Goal: Understand process/instructions

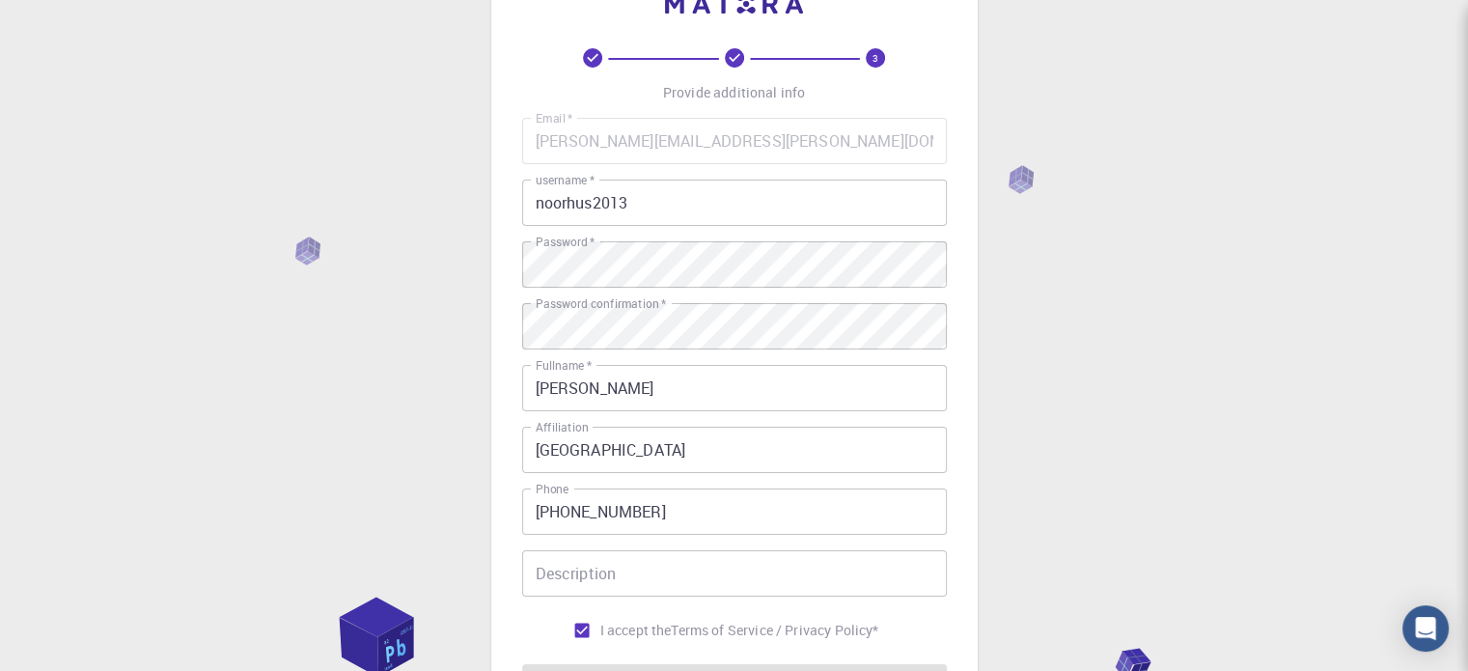
scroll to position [62, 0]
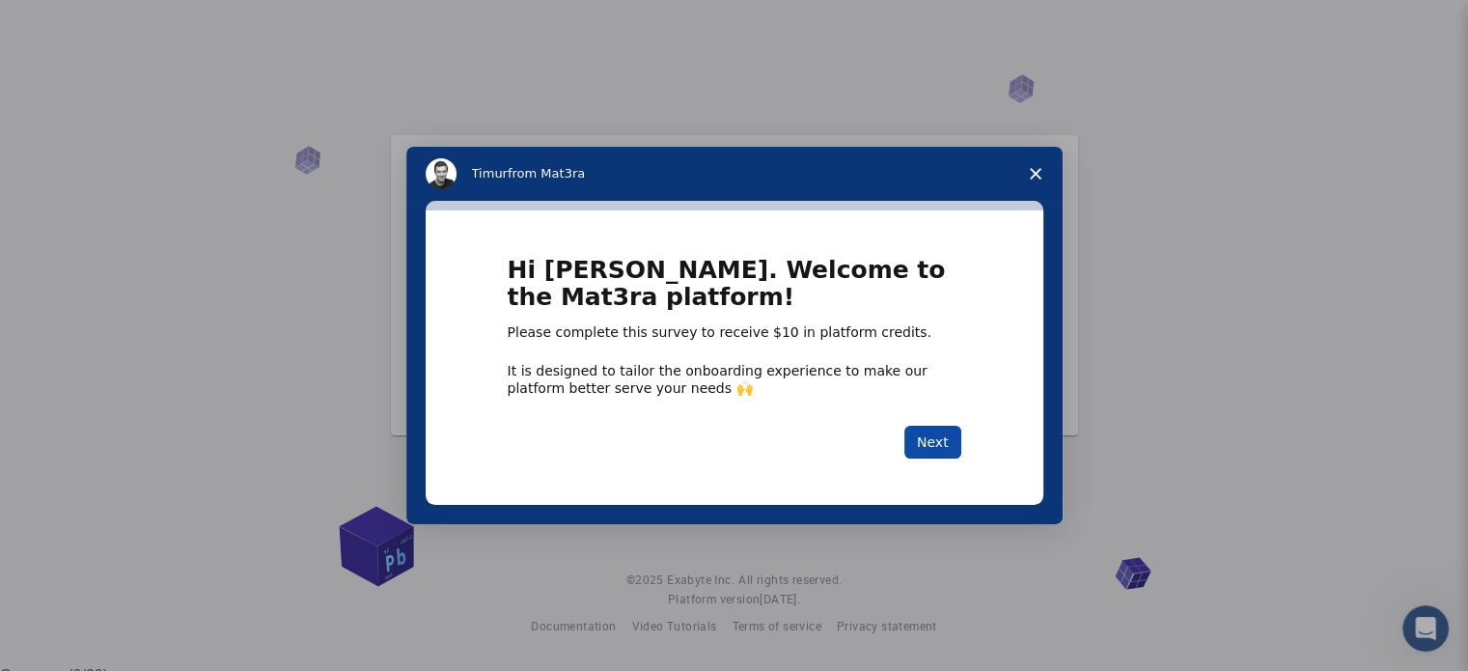
click at [931, 443] on button "Next" at bounding box center [932, 442] width 57 height 33
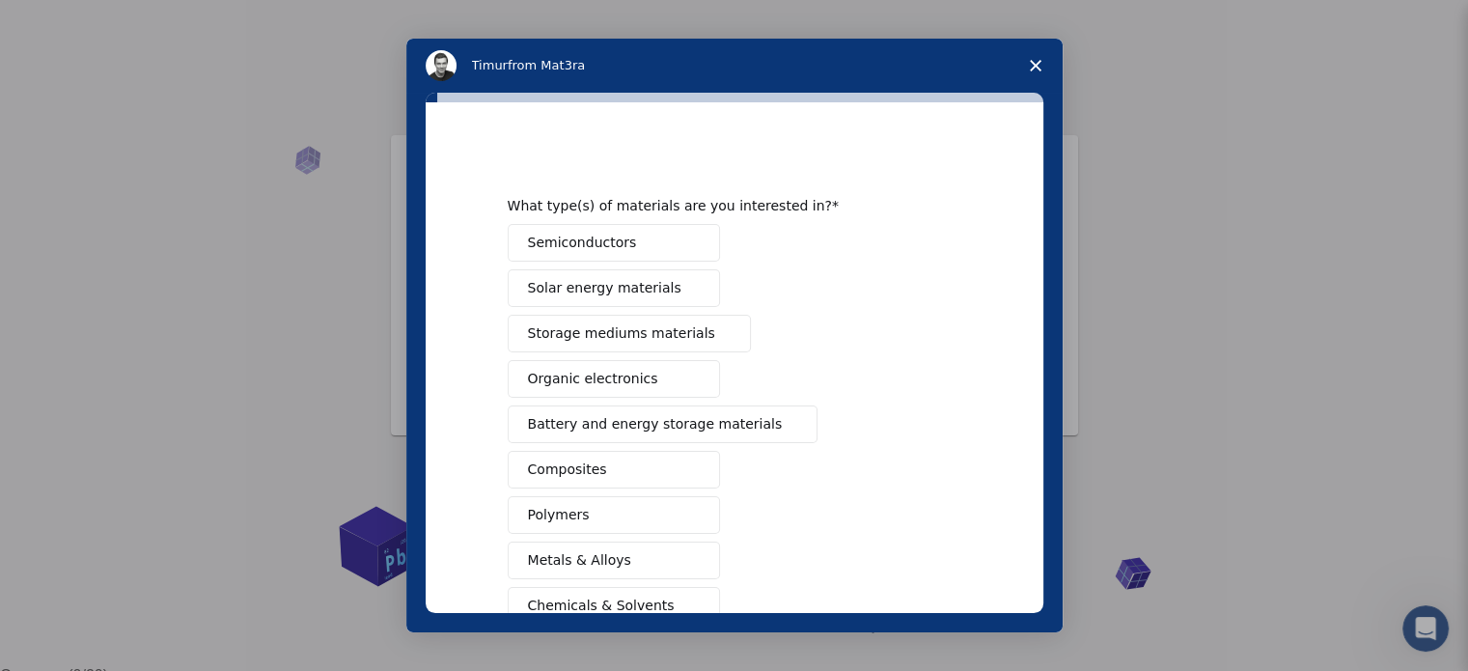
click at [653, 240] on button "Semiconductors" at bounding box center [614, 243] width 212 height 38
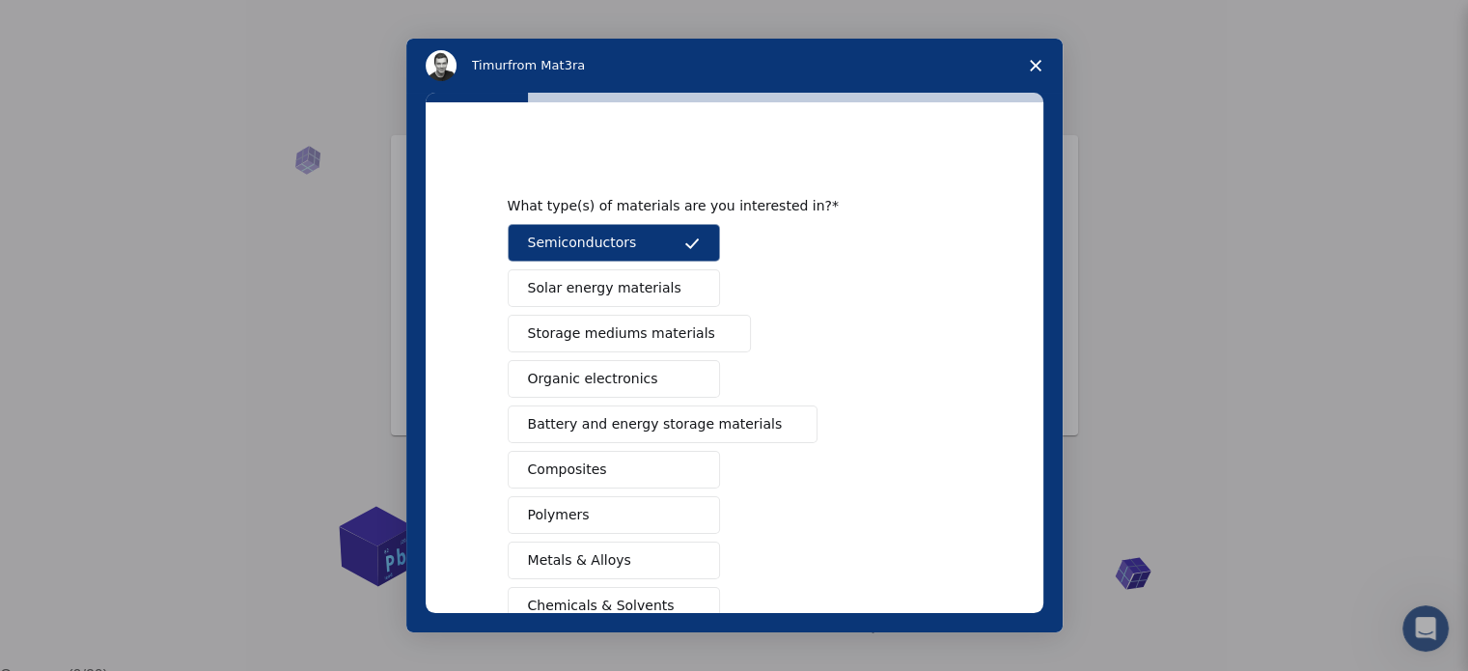
click at [653, 240] on button "Semiconductors" at bounding box center [614, 243] width 212 height 38
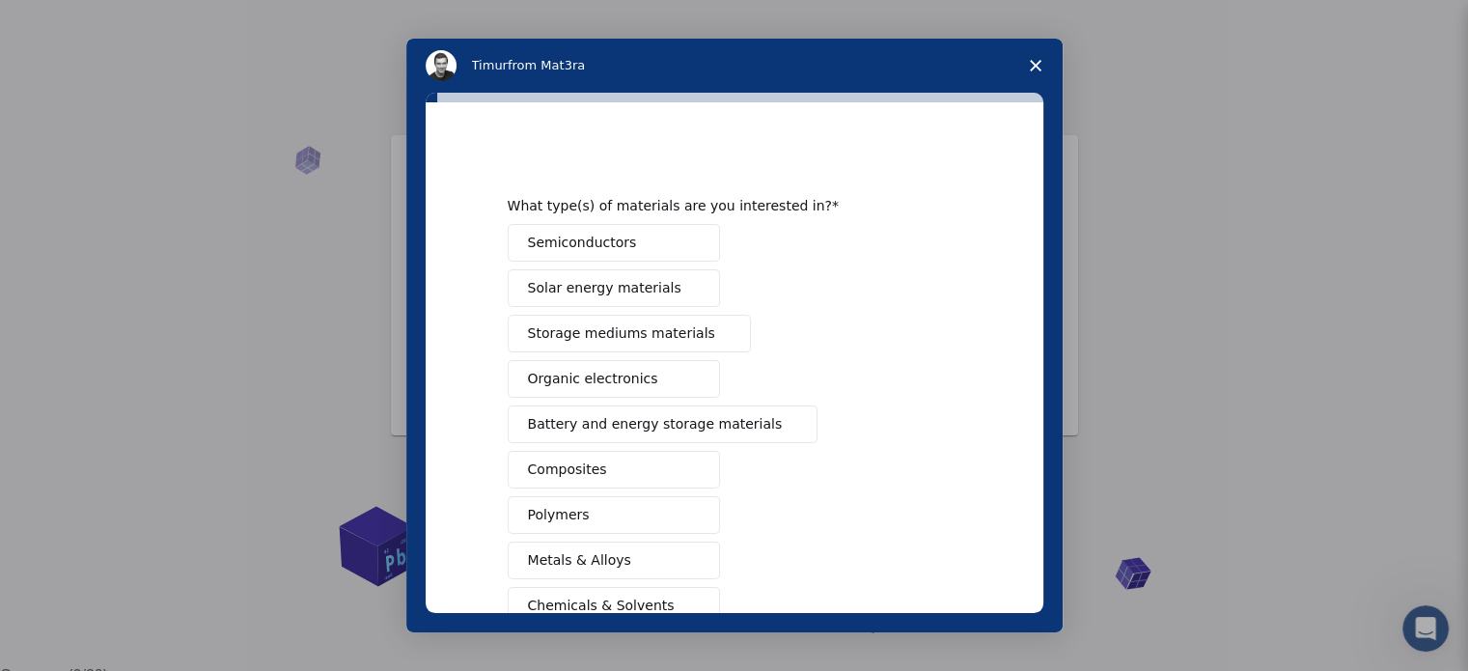
click at [556, 508] on span "Polymers" at bounding box center [559, 515] width 62 height 20
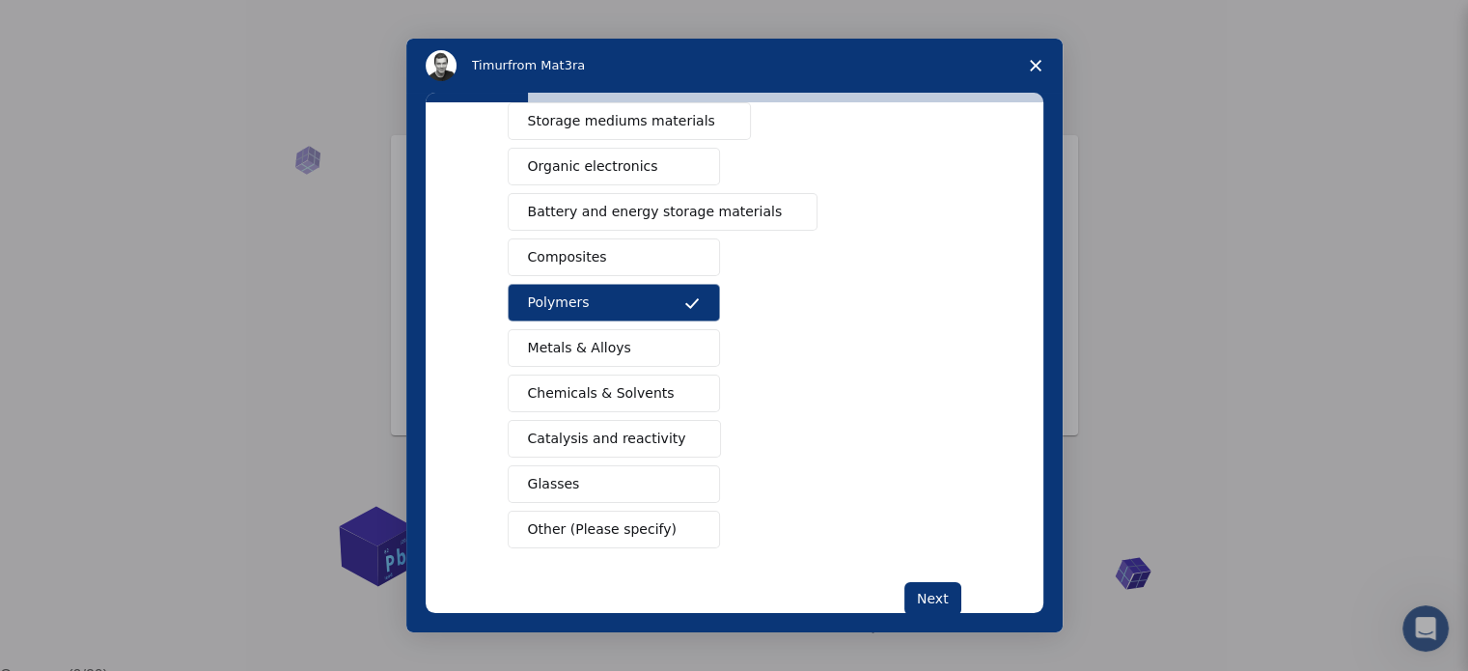
scroll to position [255, 0]
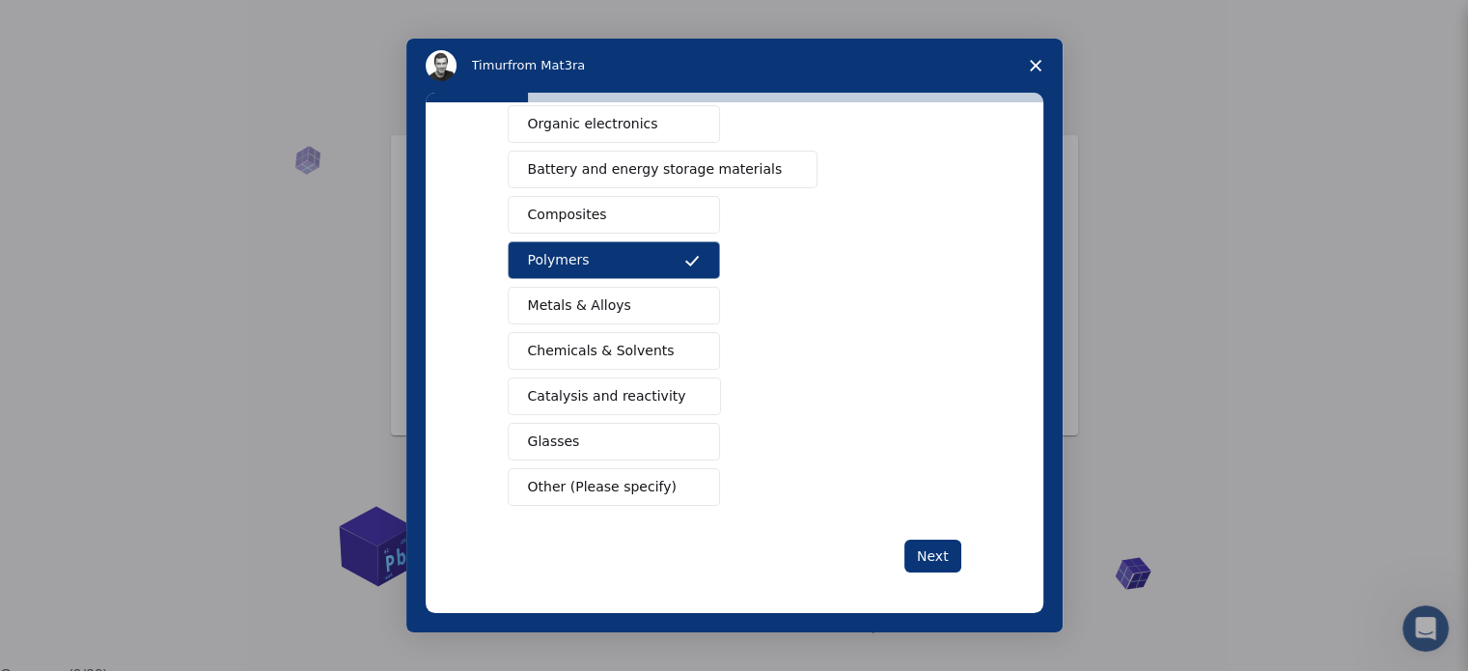
click at [637, 349] on span "Chemicals & Solvents" at bounding box center [601, 351] width 147 height 20
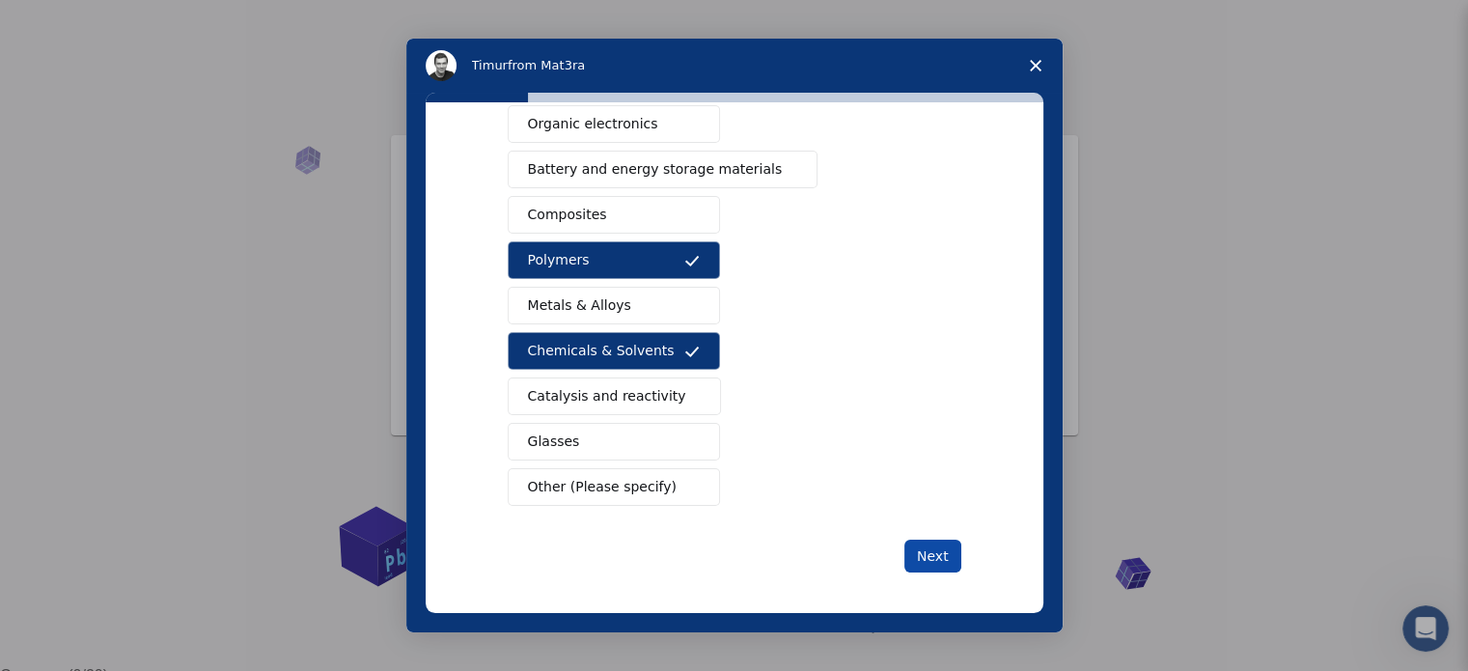
click at [914, 562] on button "Next" at bounding box center [932, 556] width 57 height 33
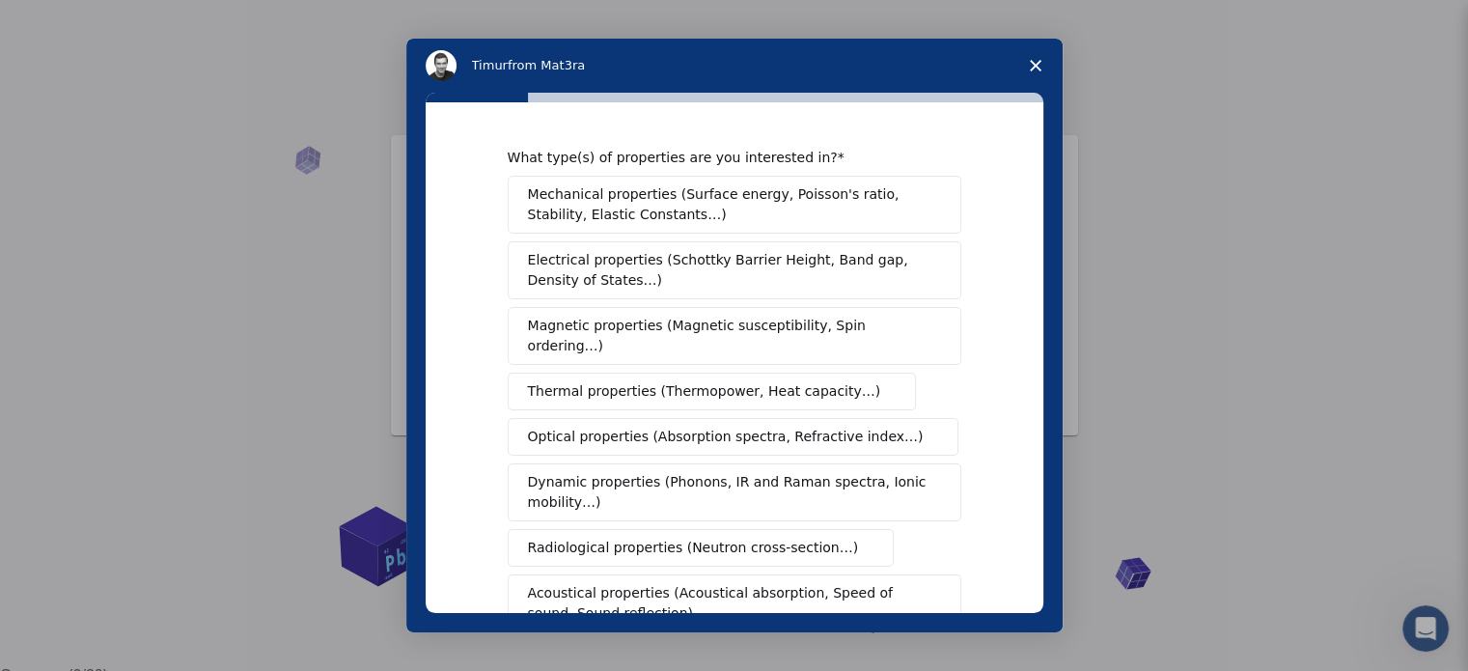
scroll to position [355, 0]
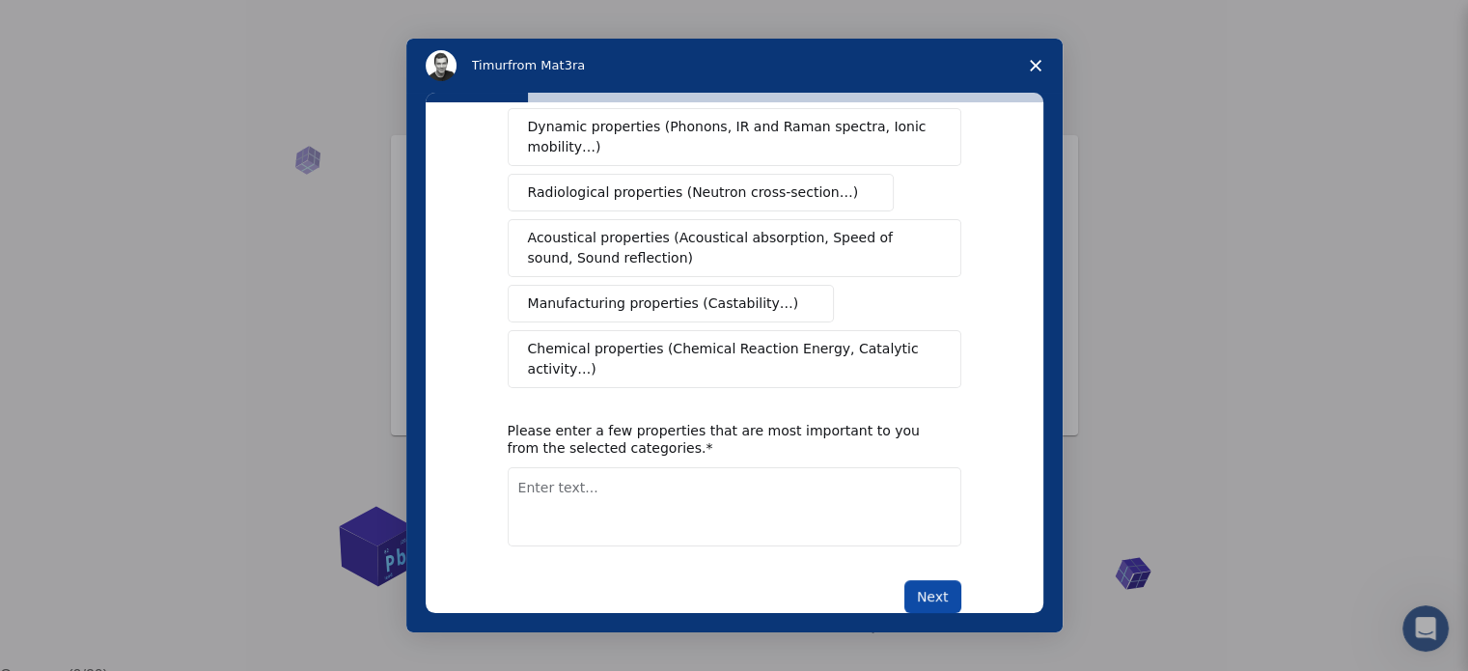
click at [918, 580] on button "Next" at bounding box center [932, 596] width 57 height 33
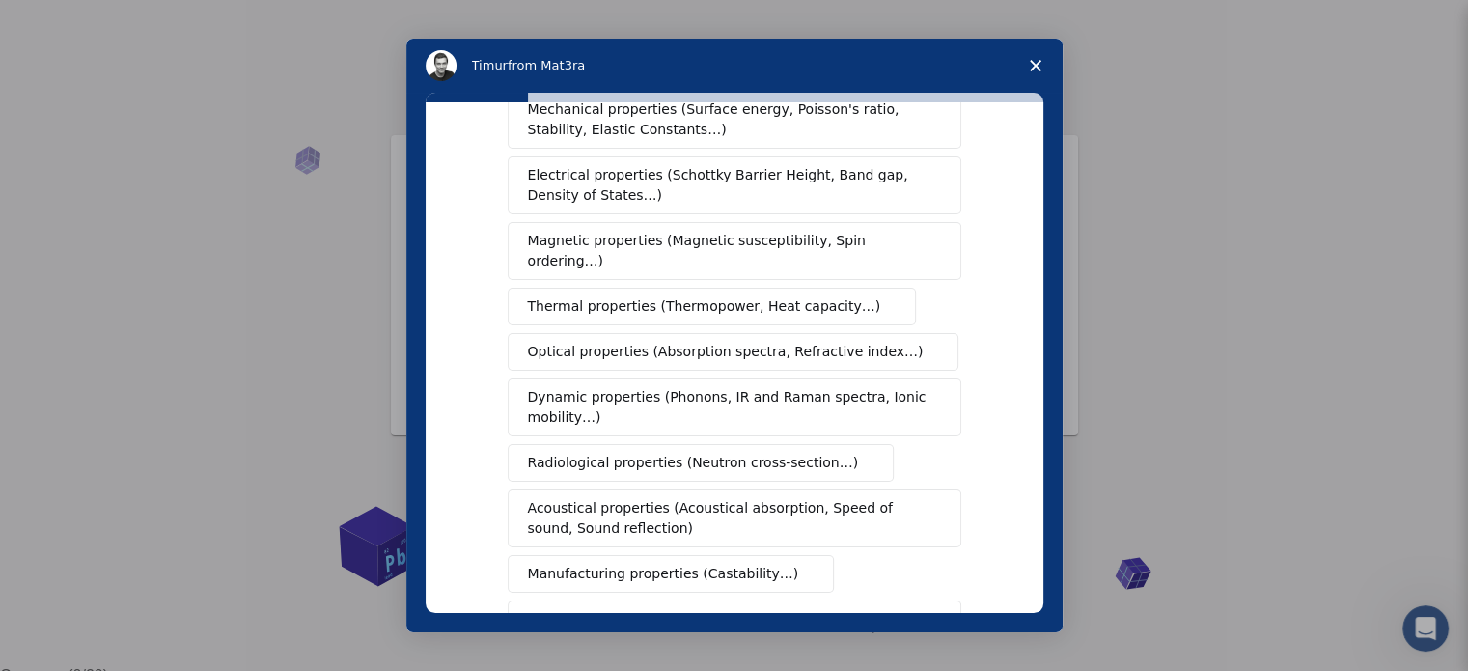
click at [1031, 70] on polygon "Close survey" at bounding box center [1036, 66] width 12 height 12
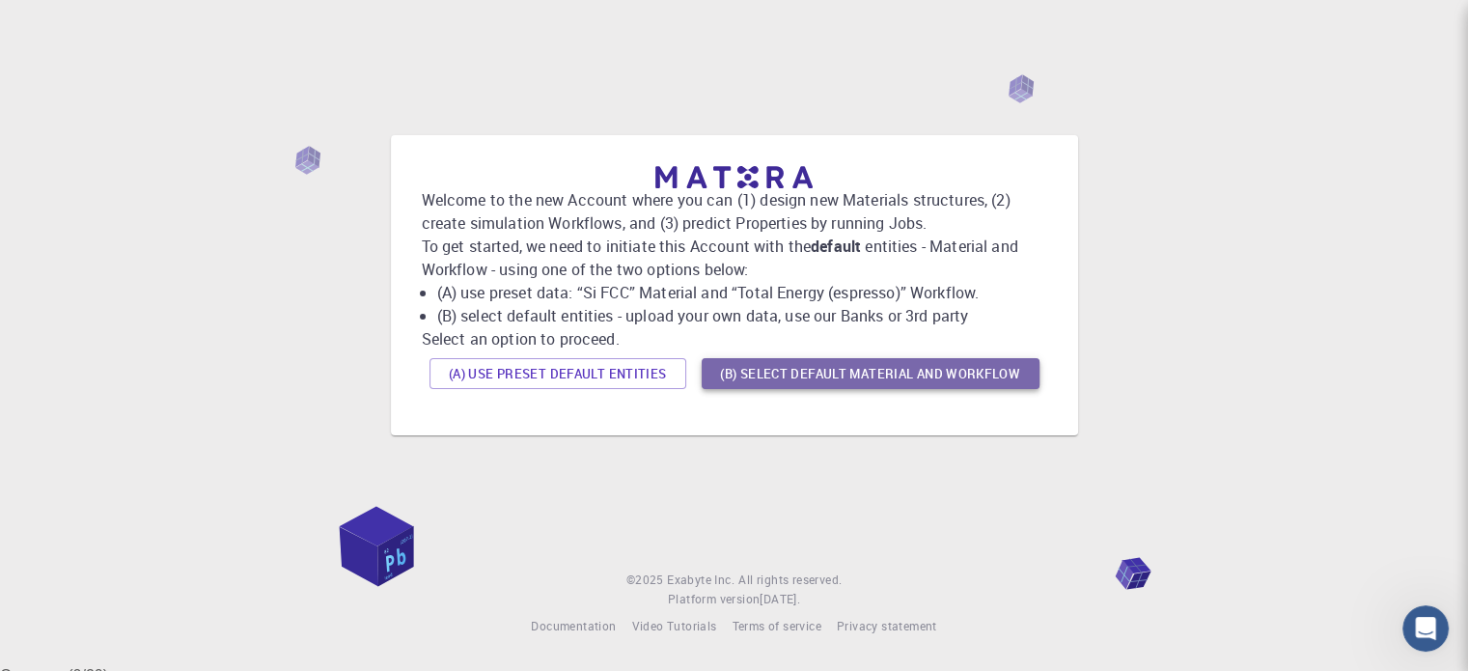
click at [820, 389] on button "(B) Select default material and workflow" at bounding box center [871, 373] width 338 height 31
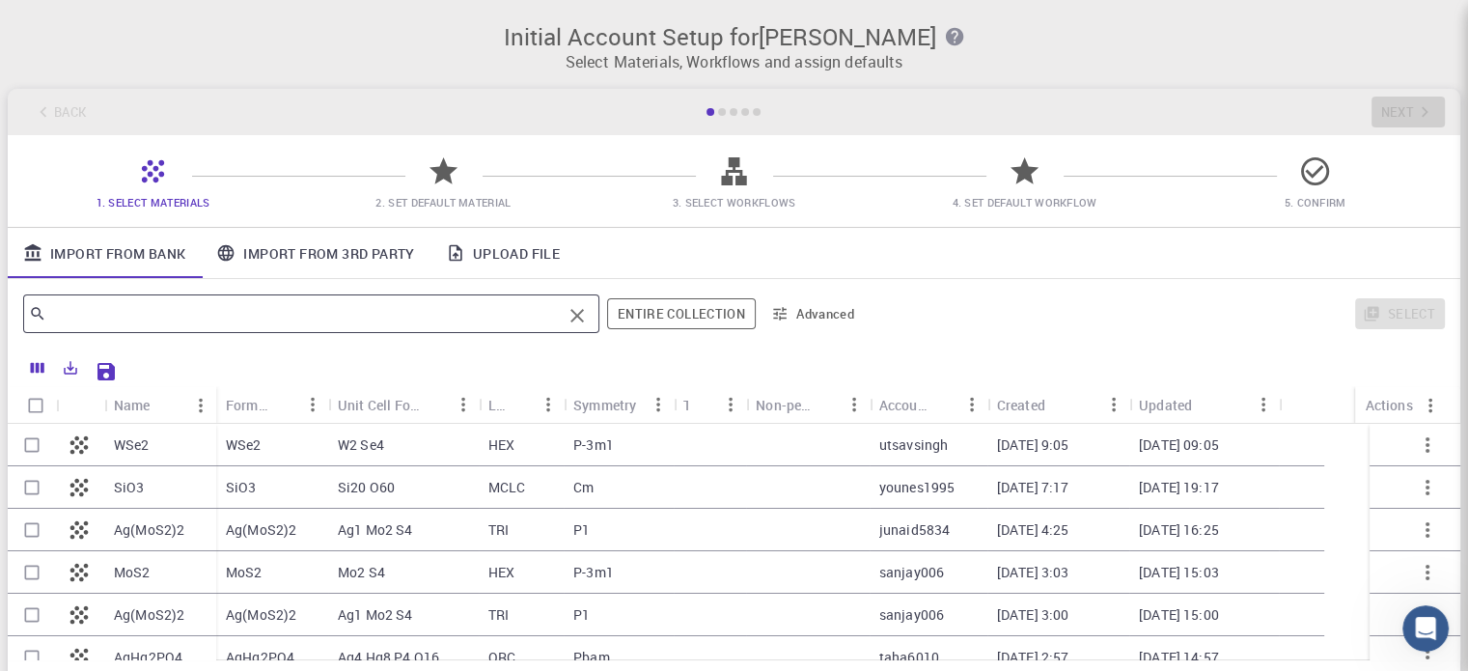
click at [435, 333] on div "​" at bounding box center [311, 313] width 576 height 39
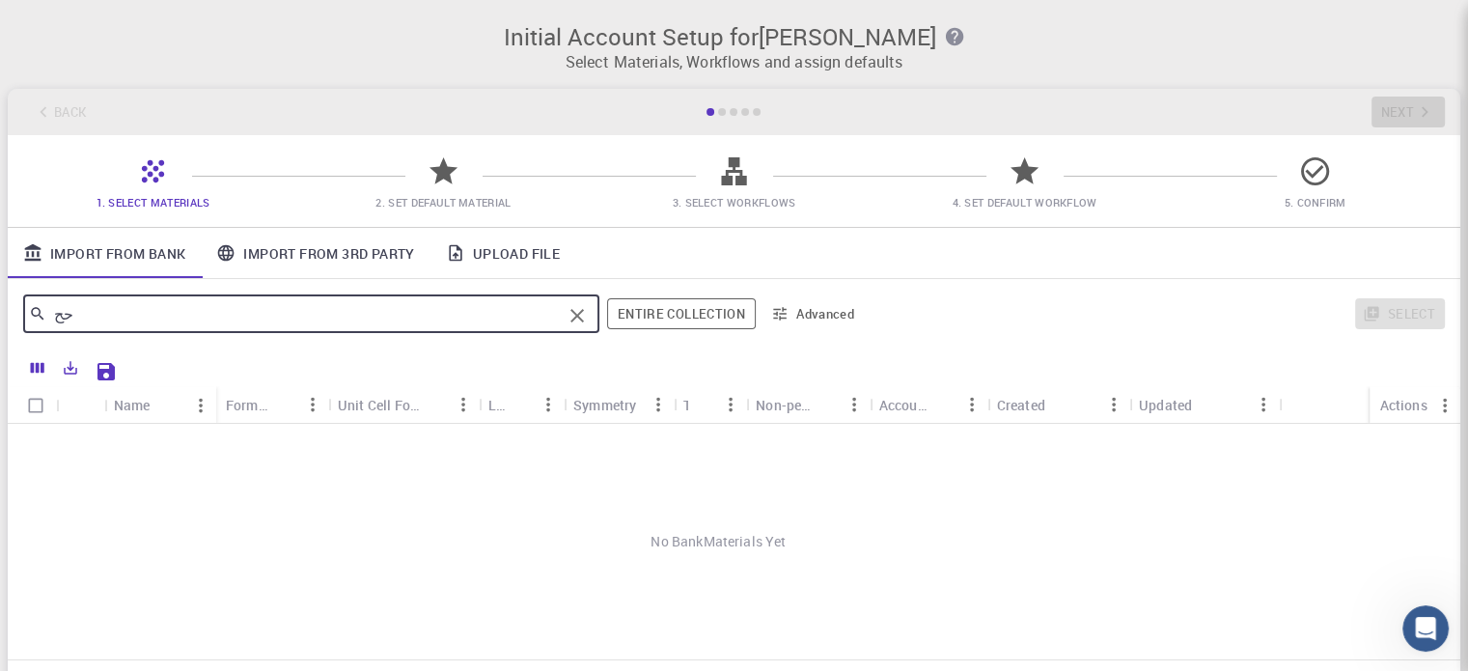
type input "ح"
type input "Protein Phosphatase"
click at [587, 327] on icon "Clear" at bounding box center [577, 315] width 23 height 23
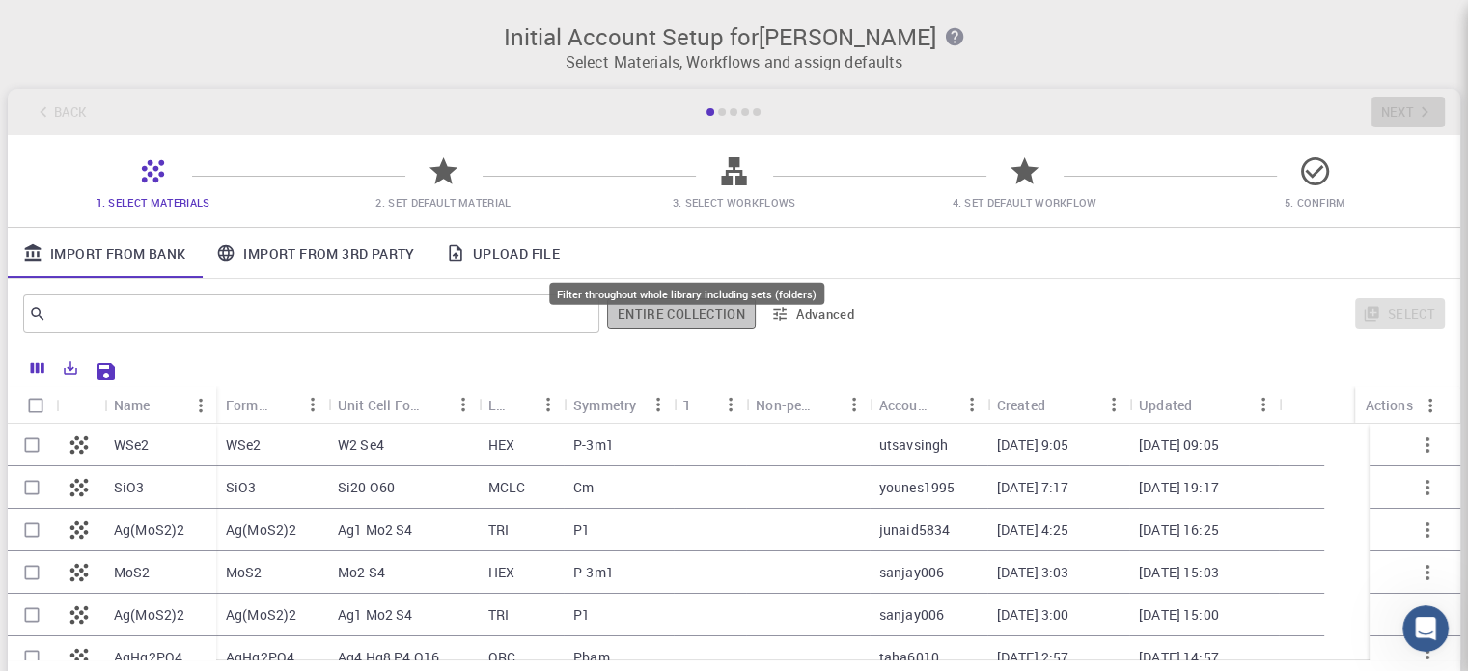
click at [672, 329] on button "Entire collection" at bounding box center [681, 313] width 149 height 31
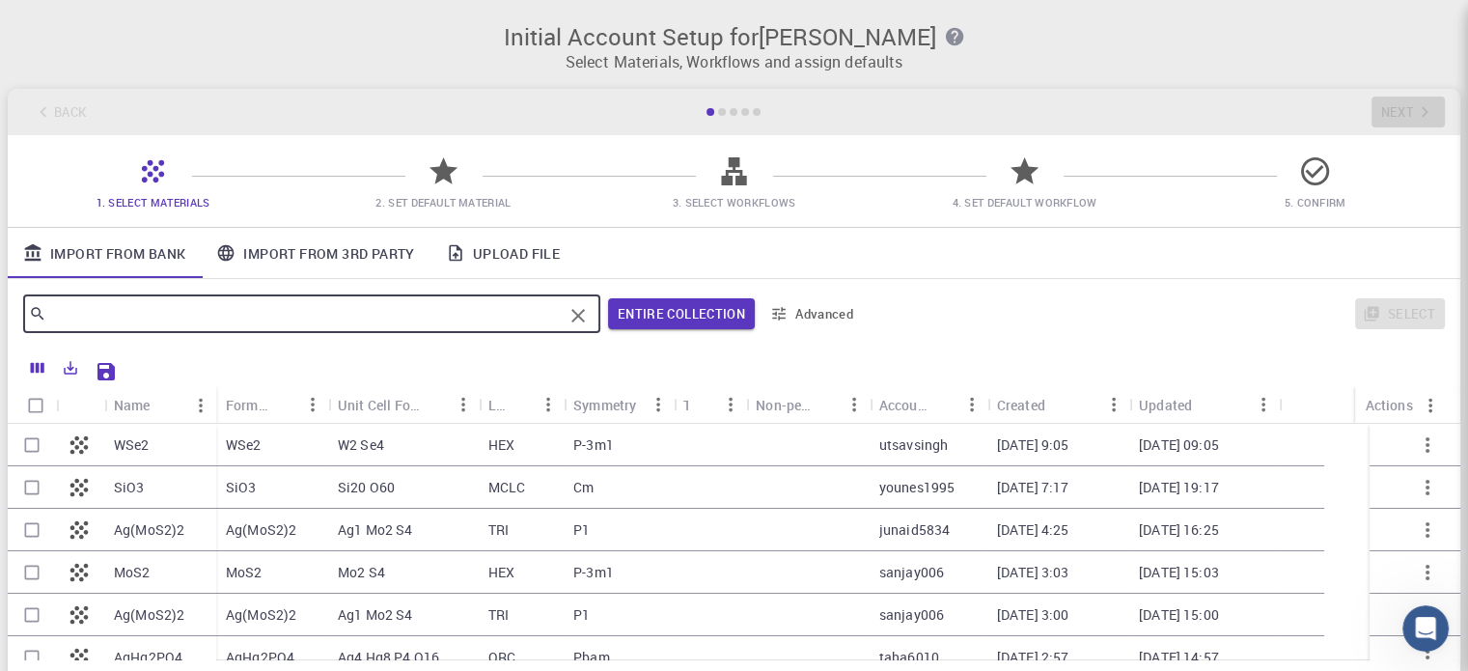
click at [243, 322] on input "text" at bounding box center [308, 313] width 525 height 27
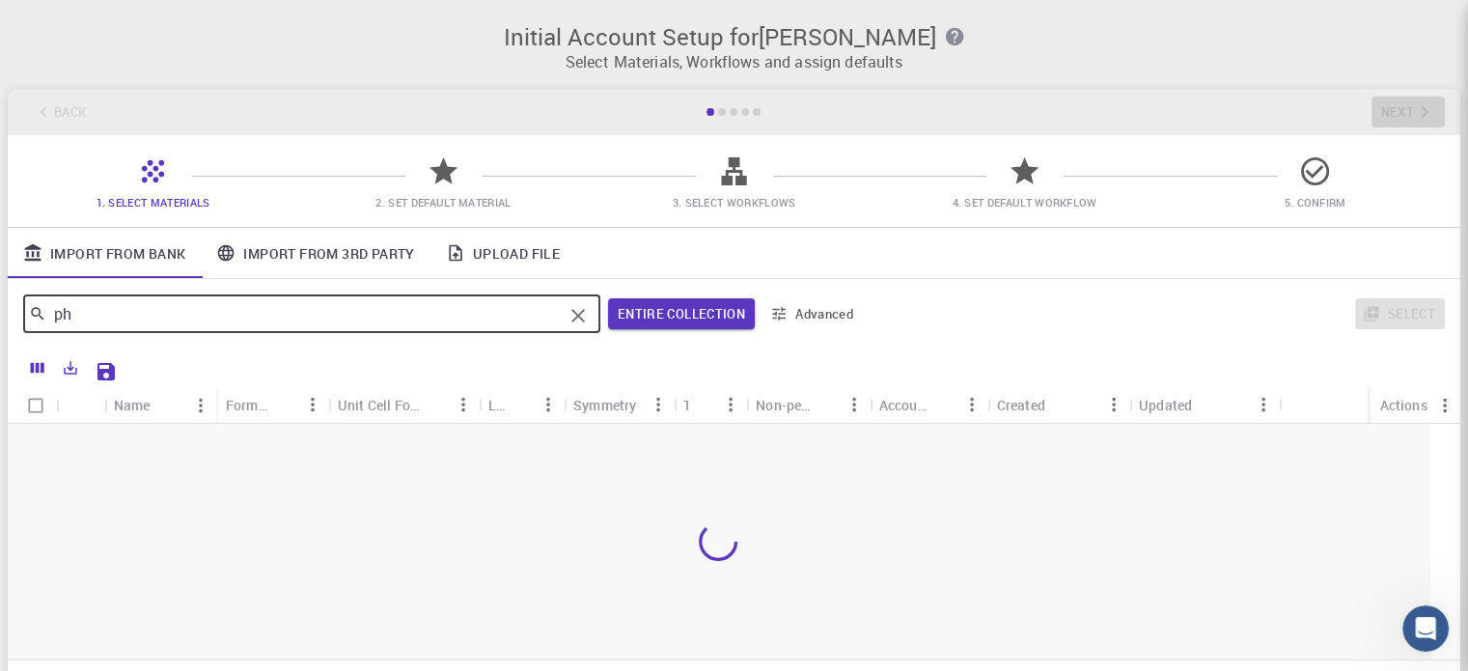
type input "p"
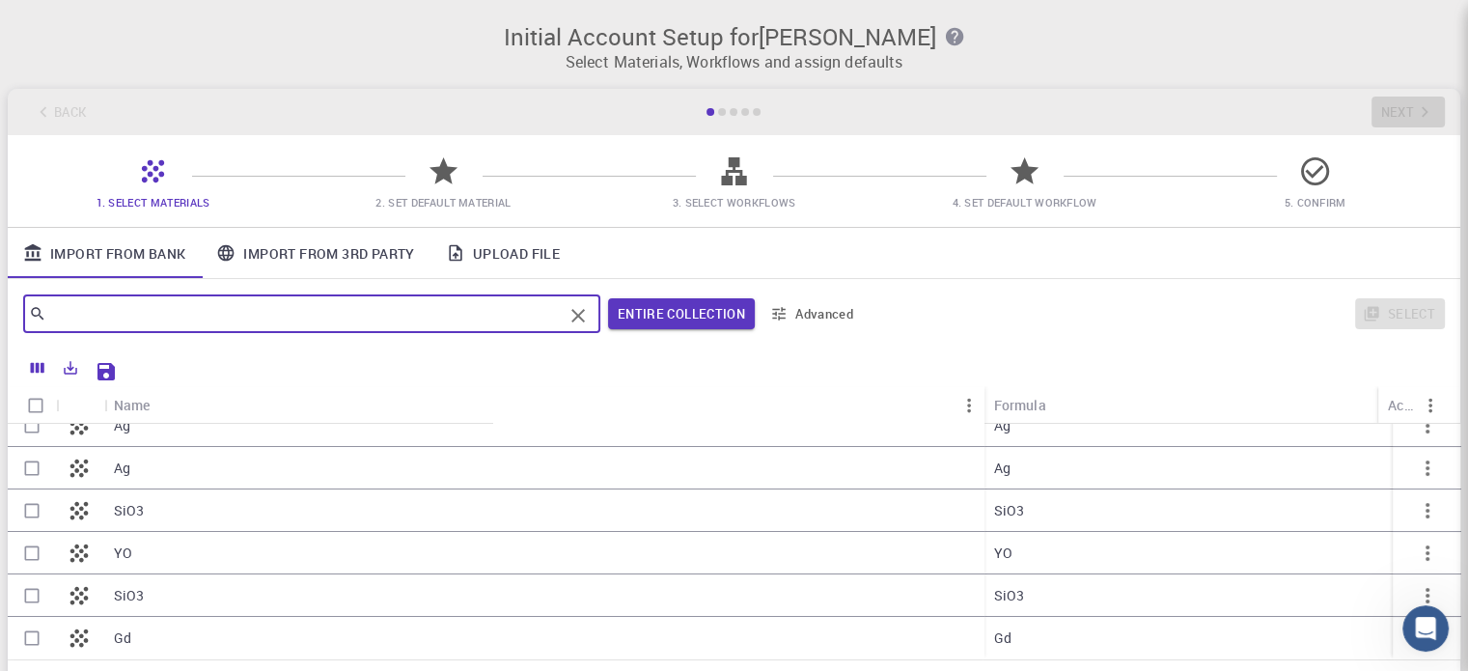
scroll to position [627, 0]
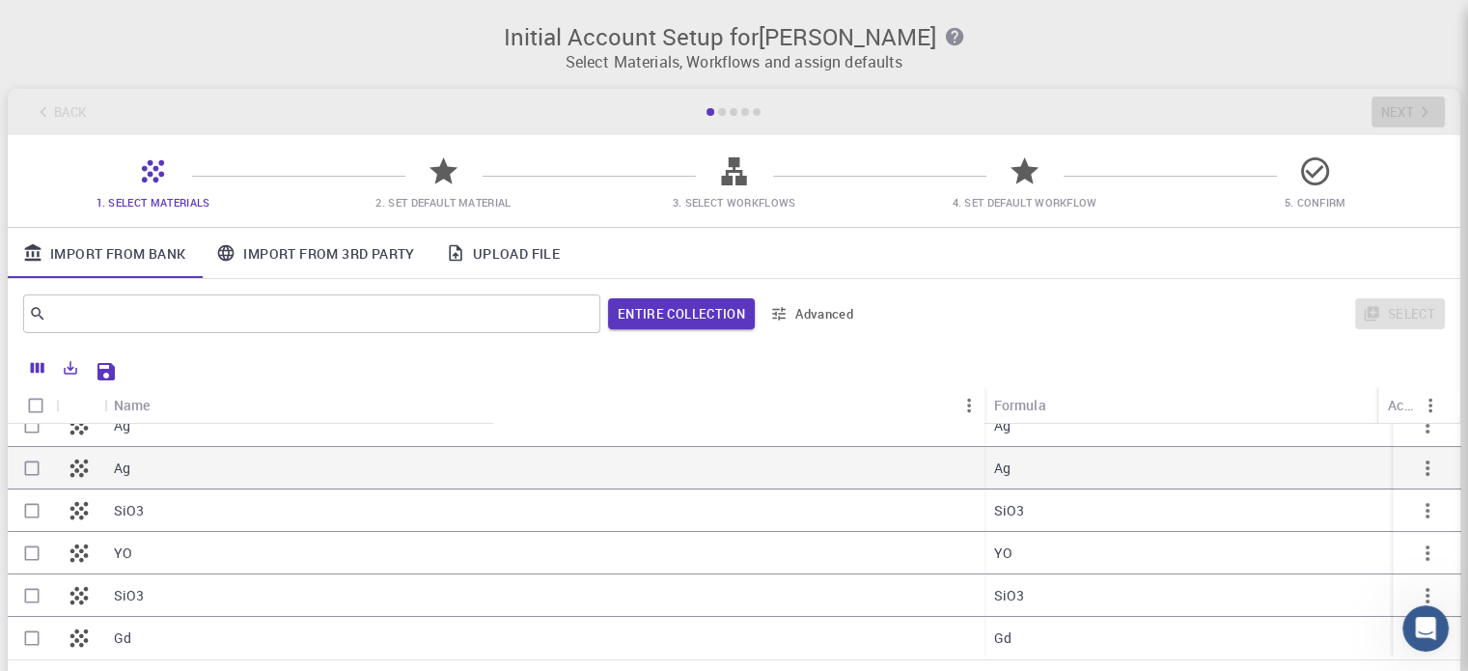
click at [130, 469] on p "Ag" at bounding box center [122, 468] width 16 height 19
checkbox input "true"
